Goal: Navigation & Orientation: Find specific page/section

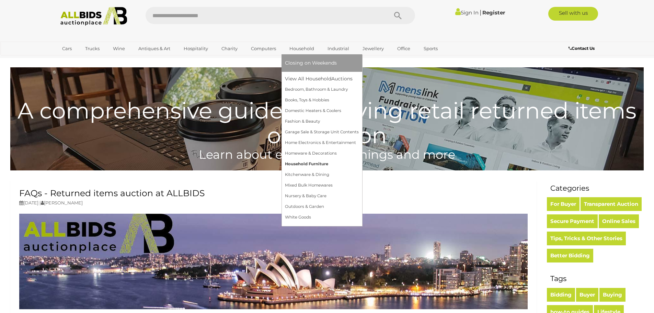
click at [305, 165] on link "Household Furniture" at bounding box center [322, 164] width 74 height 11
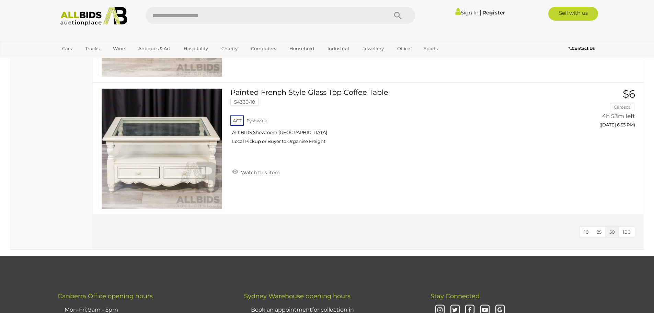
scroll to position [1819, 0]
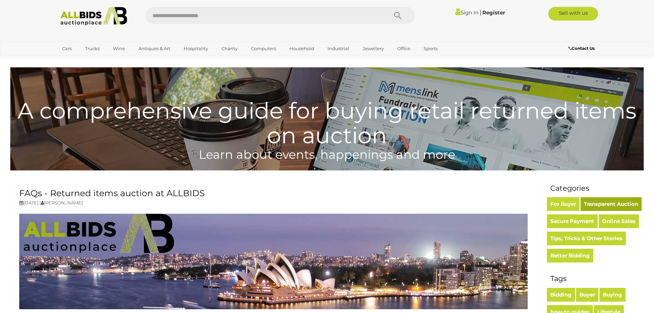
click at [634, 208] on link "Transparent Auction" at bounding box center [610, 204] width 61 height 14
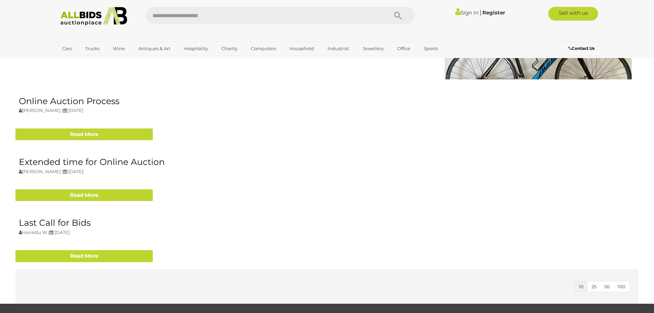
scroll to position [240, 0]
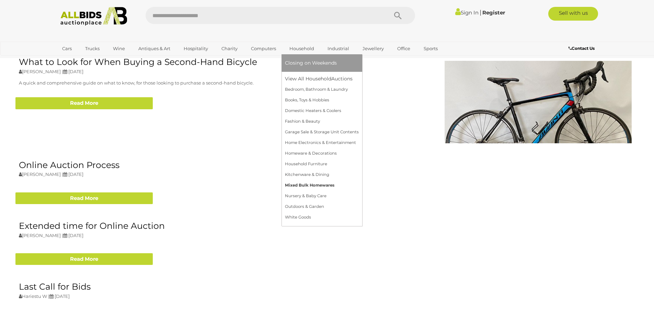
click at [311, 186] on link "Mixed Bulk Homewares" at bounding box center [322, 185] width 74 height 11
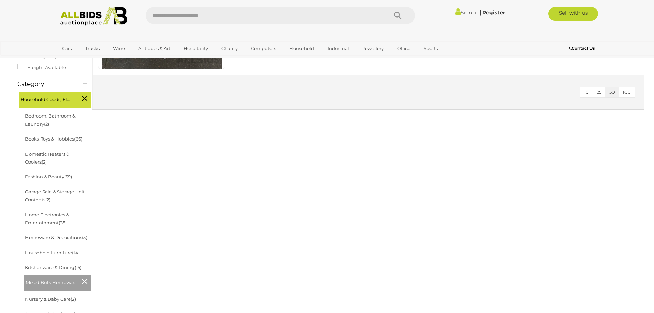
scroll to position [172, 0]
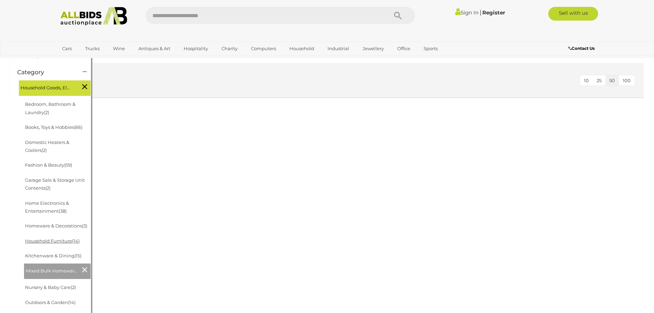
click at [57, 240] on link "Household Furniture (14)" at bounding box center [52, 240] width 55 height 5
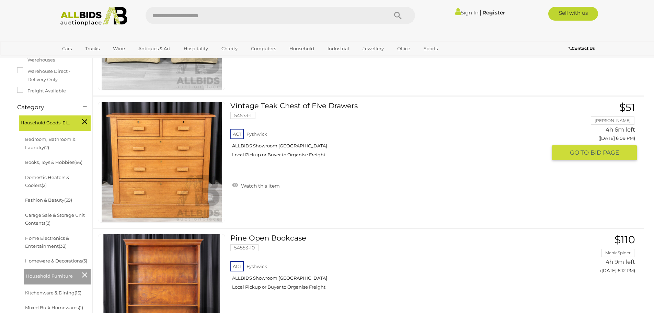
scroll to position [69, 0]
